Goal: Information Seeking & Learning: Learn about a topic

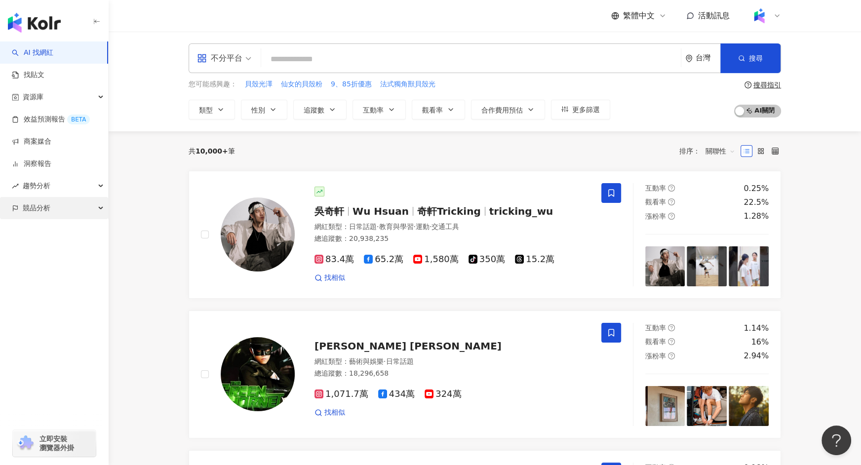
click at [100, 208] on icon "button" at bounding box center [101, 208] width 5 height 0
click at [51, 146] on link "商案媒合" at bounding box center [31, 142] width 39 height 10
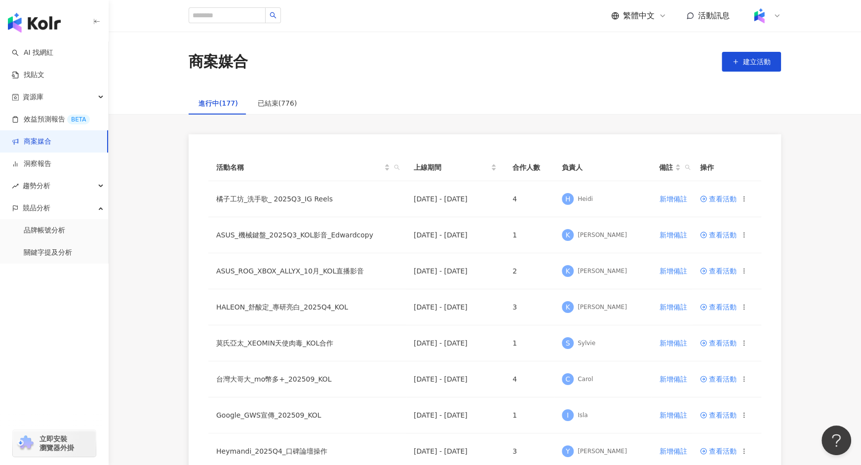
click at [41, 144] on link "商案媒合" at bounding box center [31, 142] width 39 height 10
click at [40, 167] on link "洞察報告" at bounding box center [31, 164] width 39 height 10
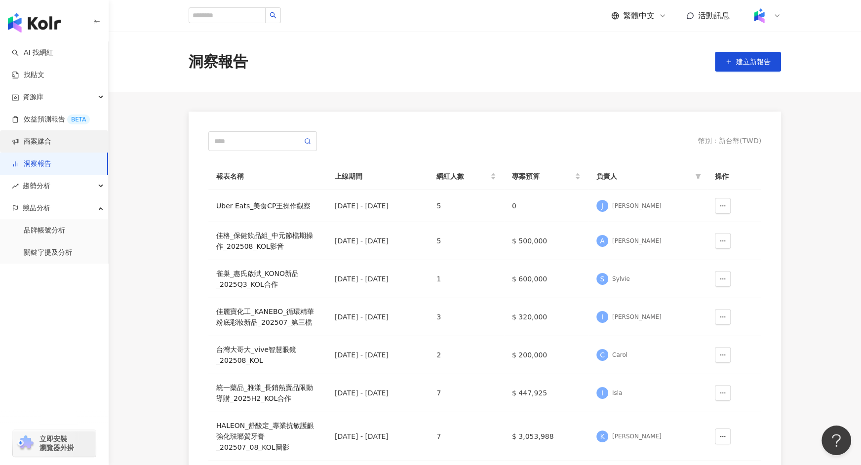
click at [40, 142] on link "商案媒合" at bounding box center [31, 142] width 39 height 10
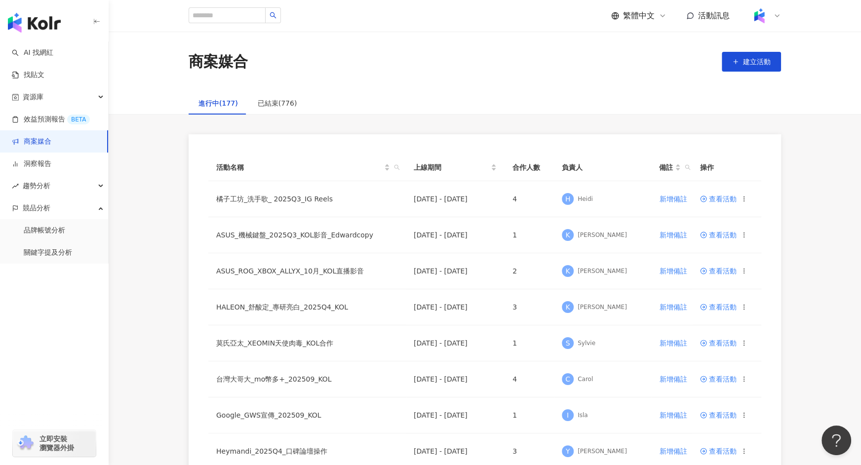
click at [45, 24] on img "button" at bounding box center [34, 23] width 53 height 20
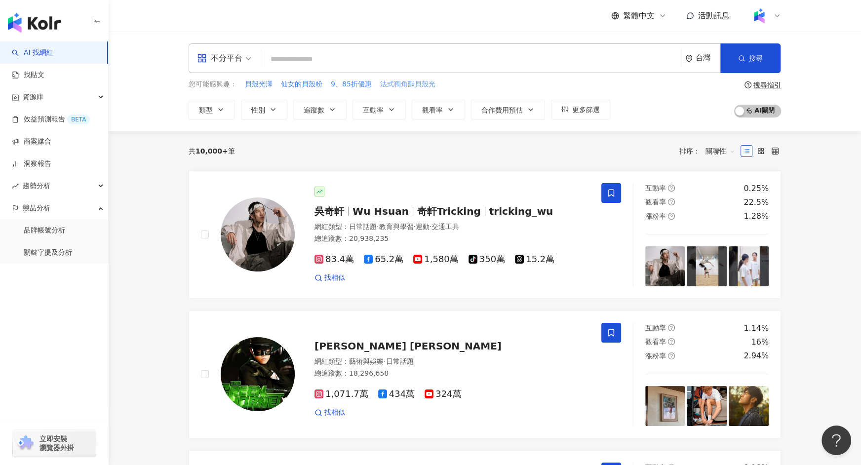
click at [383, 86] on span "法式獨角獸貝殼光" at bounding box center [407, 84] width 55 height 10
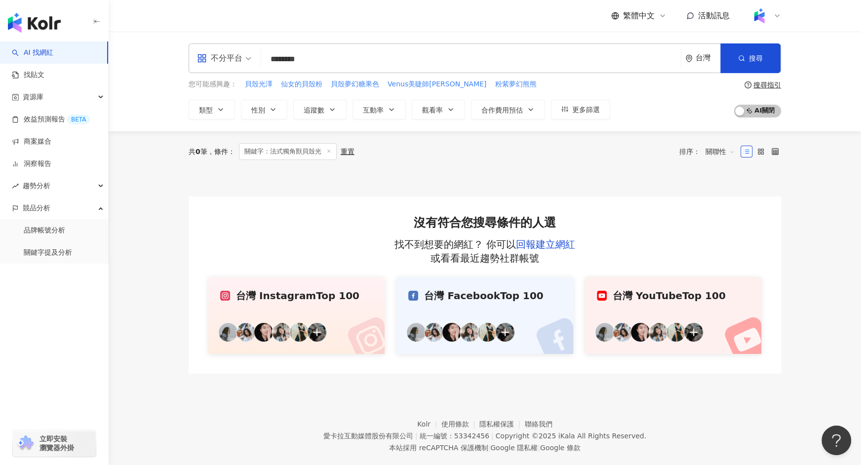
click at [372, 64] on input "********" at bounding box center [471, 59] width 412 height 19
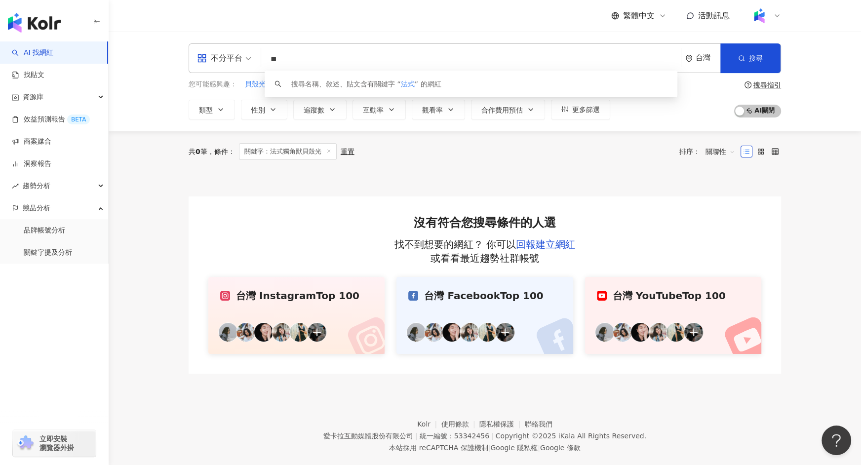
type input "*"
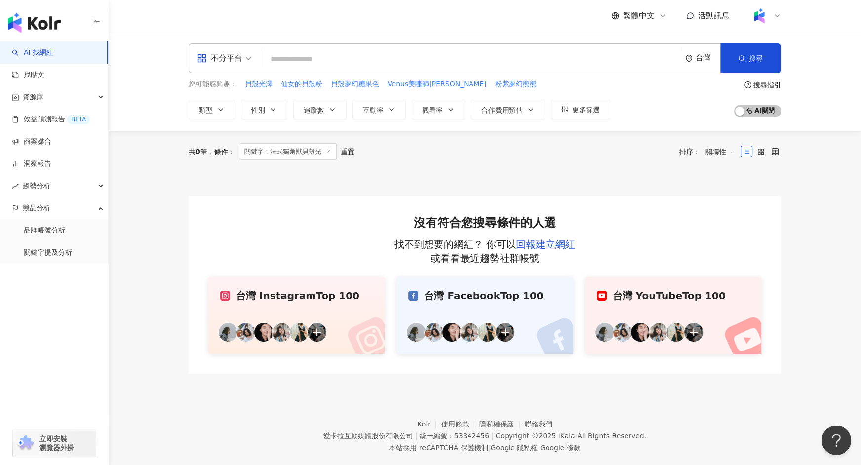
click at [148, 112] on div "不分平台 台灣 搜尋 customizedTag 網紅類型 法 政社會 搜尋名稱、敘述、貼文含有關鍵字 “ 法 ” 的網紅 您可能感興趣： 貝殼光澤 仙女的貝…" at bounding box center [485, 82] width 752 height 100
click at [261, 84] on span "貝殼光澤" at bounding box center [259, 84] width 28 height 10
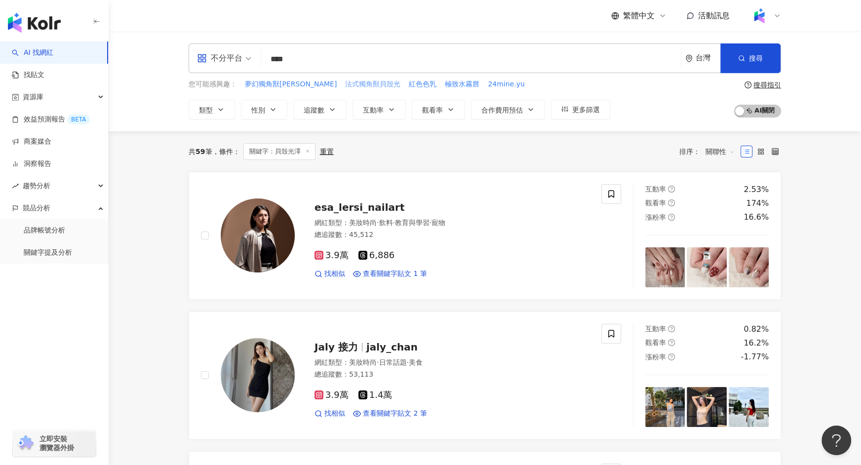
click at [345, 81] on span "法式獨角獸貝殼光" at bounding box center [372, 84] width 55 height 10
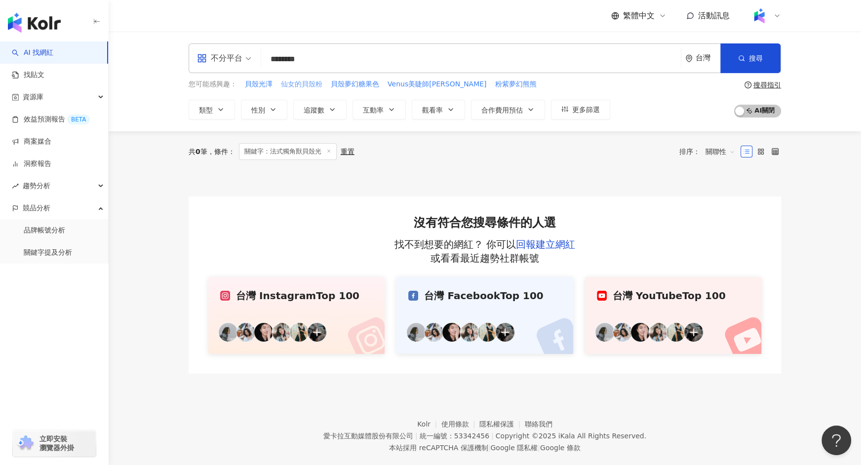
click at [297, 87] on span "仙女的貝殼粉" at bounding box center [301, 84] width 41 height 10
click at [374, 86] on span "法式閃亮銀漸層裸白" at bounding box center [369, 84] width 62 height 10
click at [435, 83] on span "透粉珊瑚橘搭上金箔點綴" at bounding box center [434, 84] width 76 height 10
type input "**********"
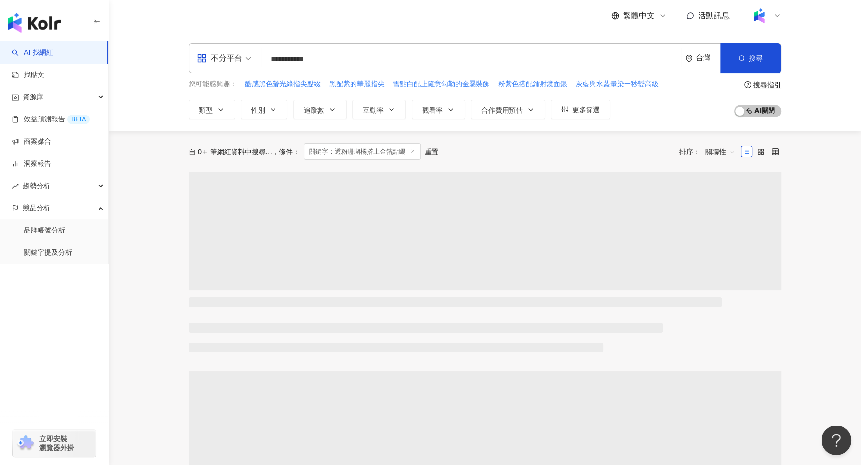
click at [153, 121] on div "**********" at bounding box center [485, 82] width 752 height 100
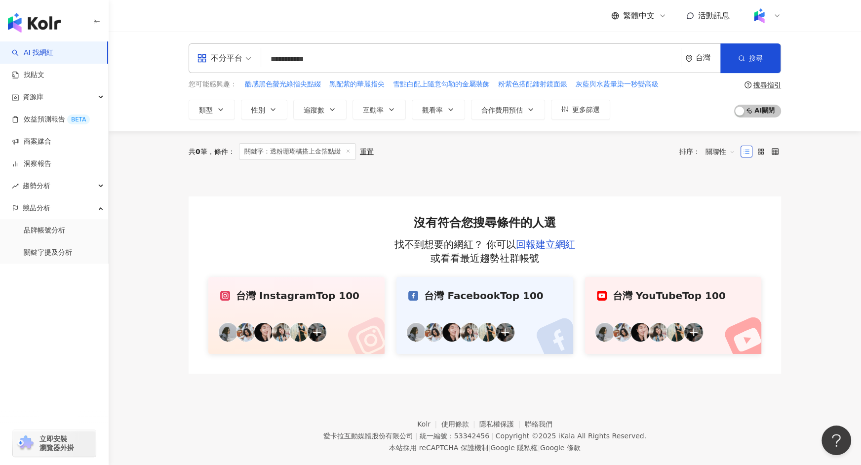
click at [48, 51] on link "AI 找網紅" at bounding box center [32, 53] width 41 height 10
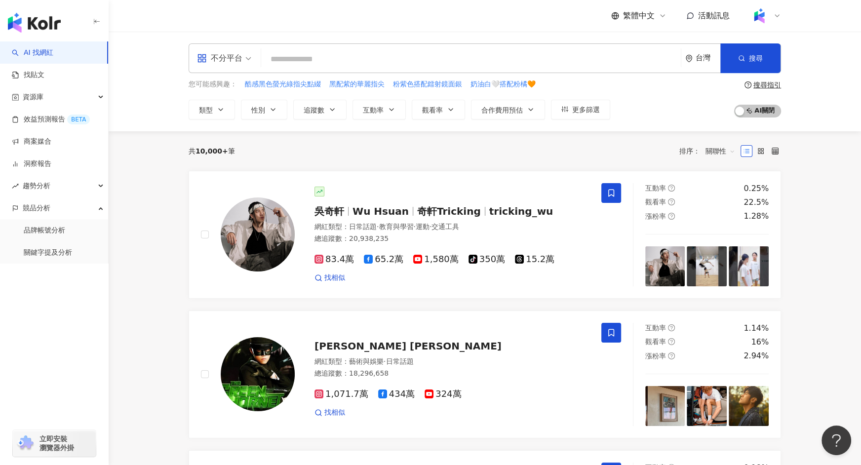
click at [287, 157] on div "共 10,000+ 筆 排序： 關聯性" at bounding box center [485, 151] width 592 height 16
click at [313, 162] on div "共 10,000+ 筆 排序： 關聯性" at bounding box center [485, 150] width 592 height 39
click at [266, 242] on img at bounding box center [258, 234] width 74 height 74
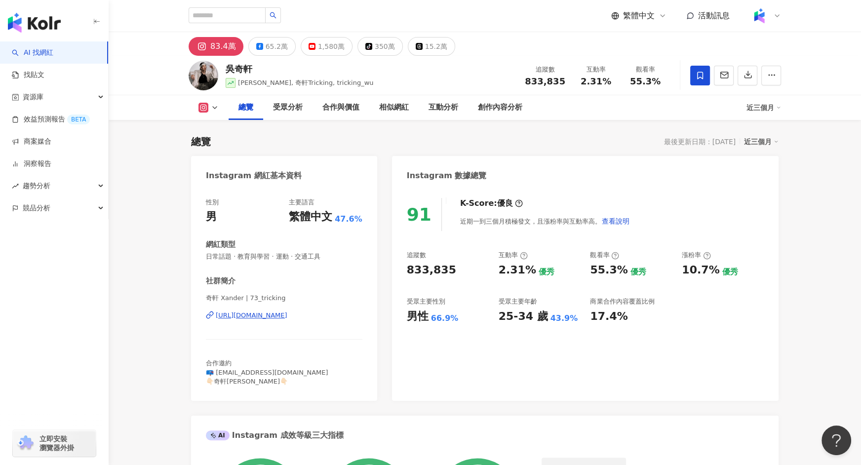
click at [599, 140] on div "總覽 最後更新日期：2025/9/26 近三個月" at bounding box center [484, 142] width 587 height 14
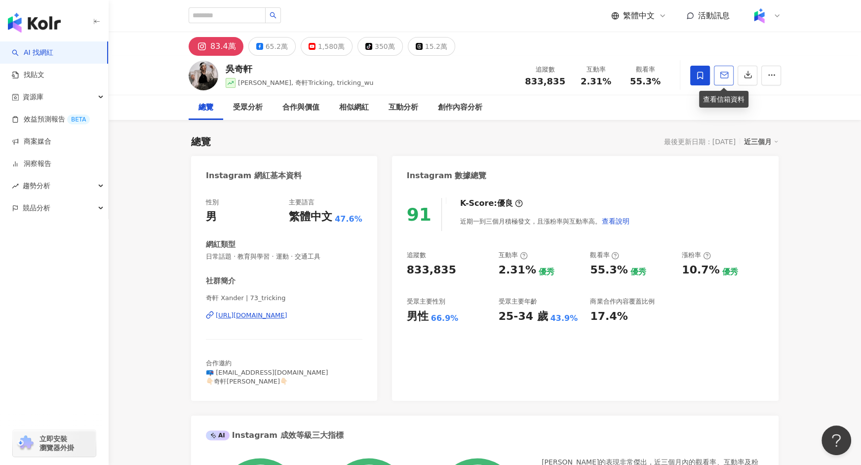
click at [723, 76] on icon "button" at bounding box center [724, 75] width 9 height 9
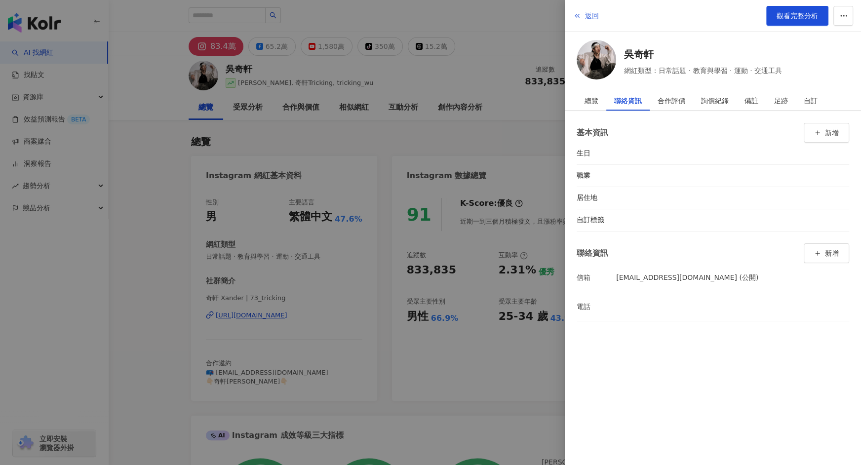
click at [577, 16] on polyline "button" at bounding box center [577, 15] width 1 height 3
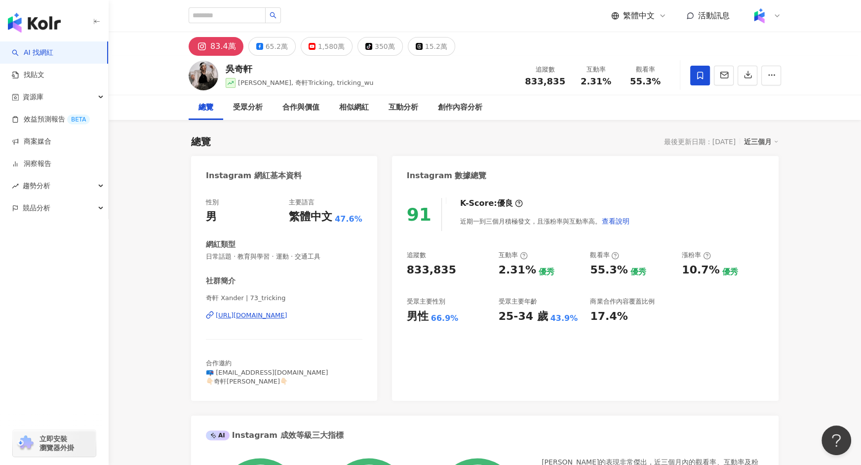
click at [477, 8] on div "繁體中文 活動訊息" at bounding box center [485, 16] width 592 height 32
